Goal: Information Seeking & Learning: Learn about a topic

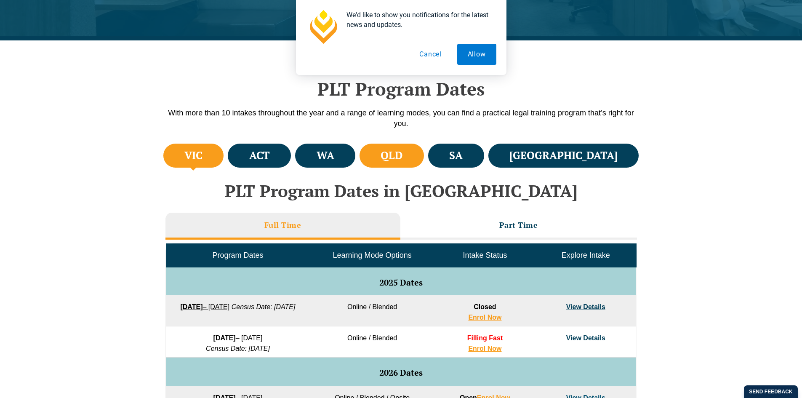
click at [402, 157] on h4 "QLD" at bounding box center [391, 156] width 22 height 14
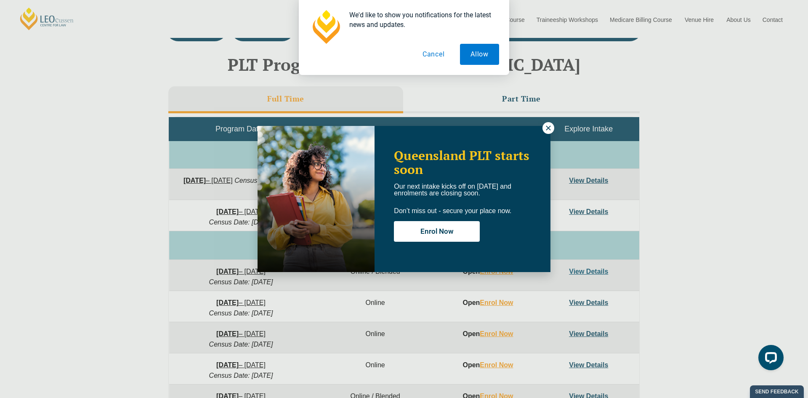
click at [543, 128] on button at bounding box center [548, 128] width 12 height 12
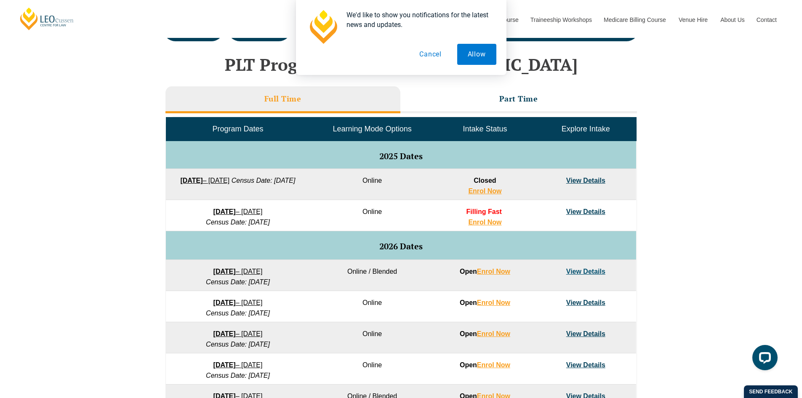
click at [593, 178] on link "View Details" at bounding box center [585, 180] width 39 height 7
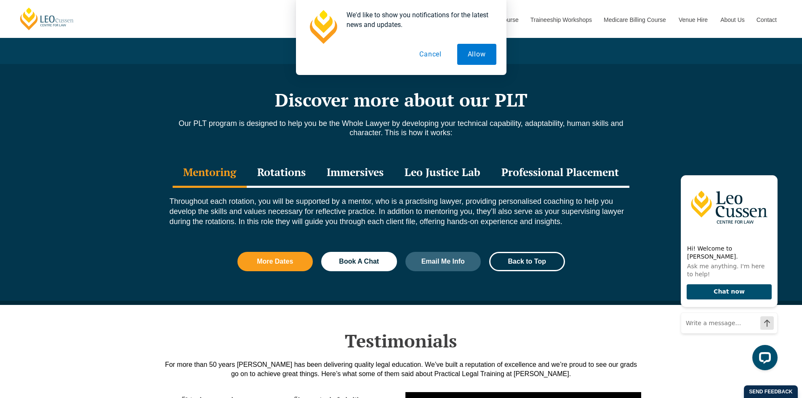
scroll to position [884, 0]
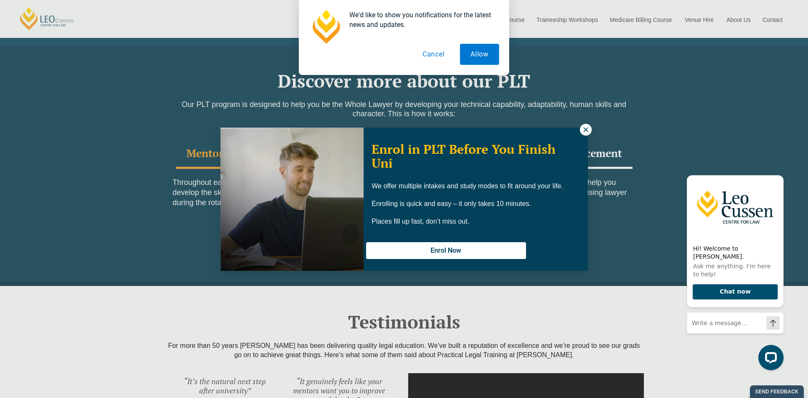
click at [587, 133] on icon at bounding box center [586, 130] width 8 height 8
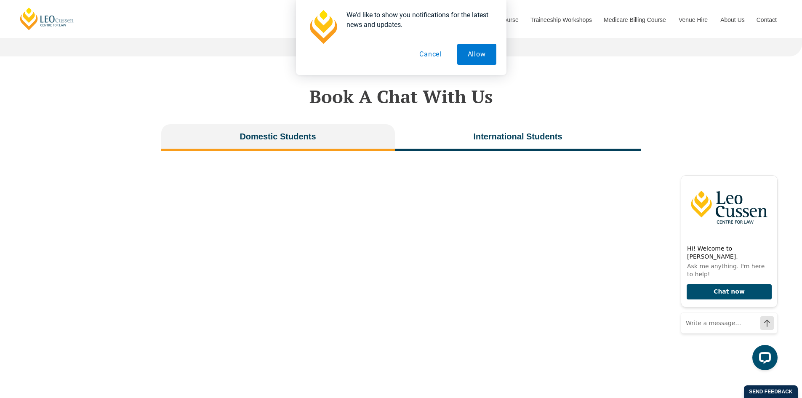
scroll to position [1768, 0]
